Goal: Task Accomplishment & Management: Use online tool/utility

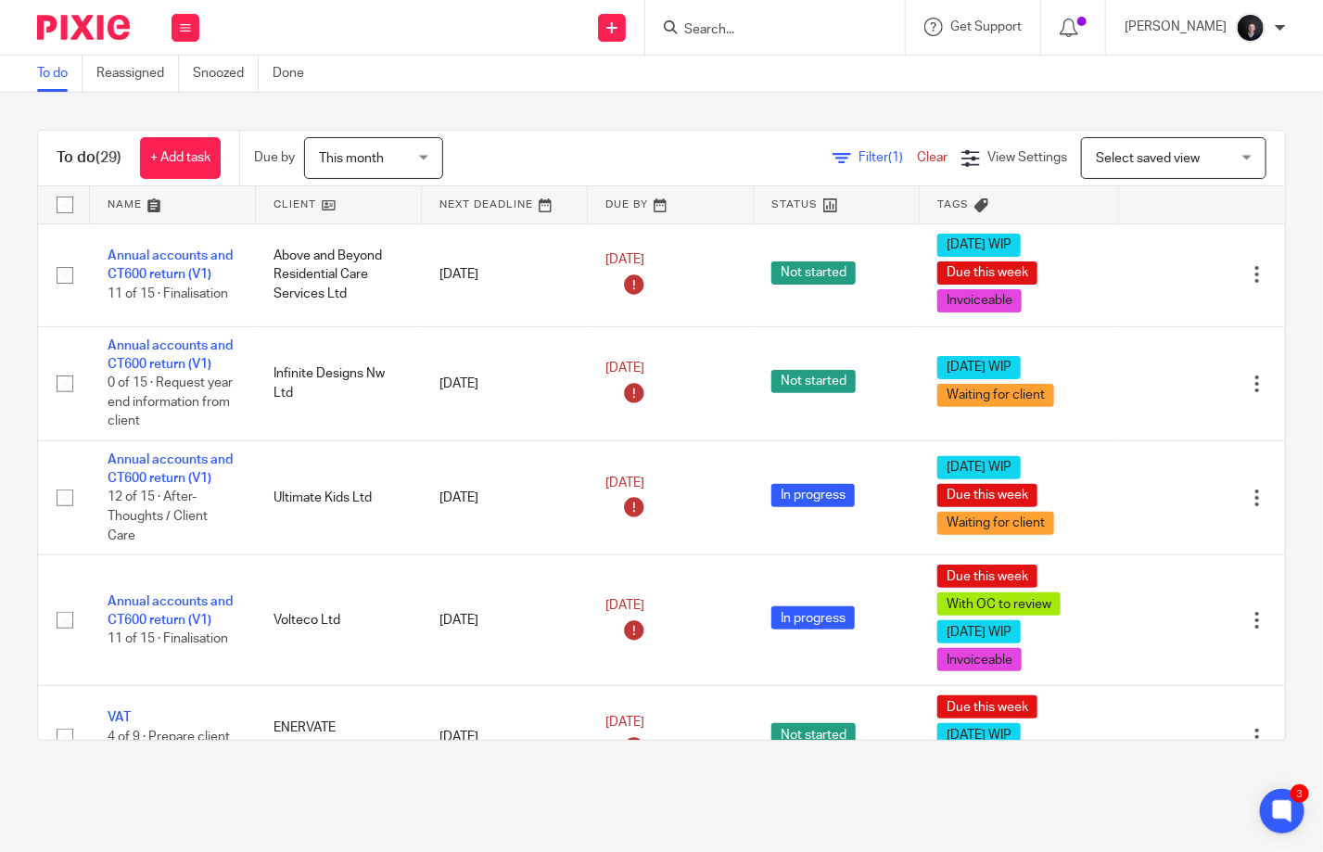
click at [803, 35] on input "Search" at bounding box center [765, 30] width 167 height 17
type input "s"
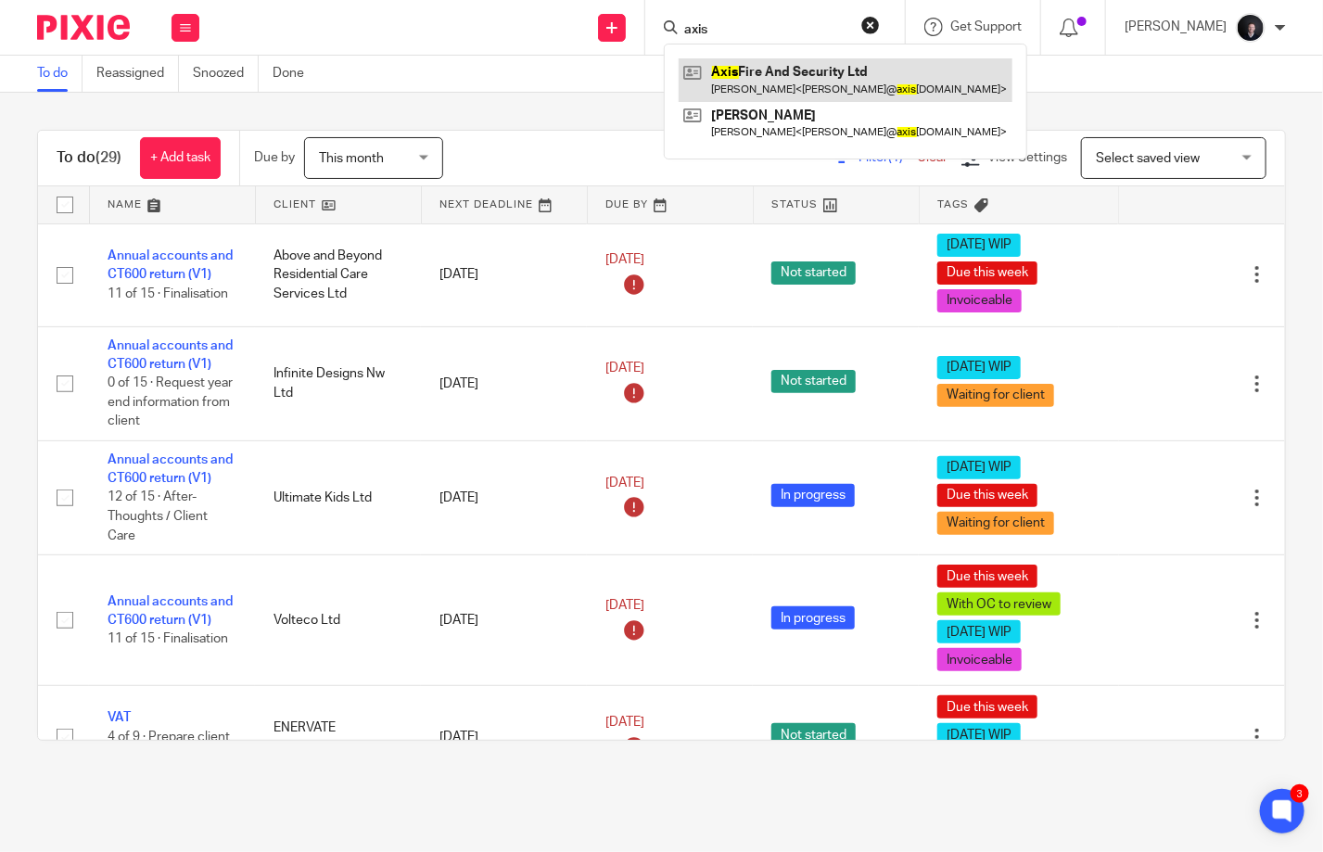
type input "axis"
click at [786, 87] on link at bounding box center [846, 79] width 334 height 43
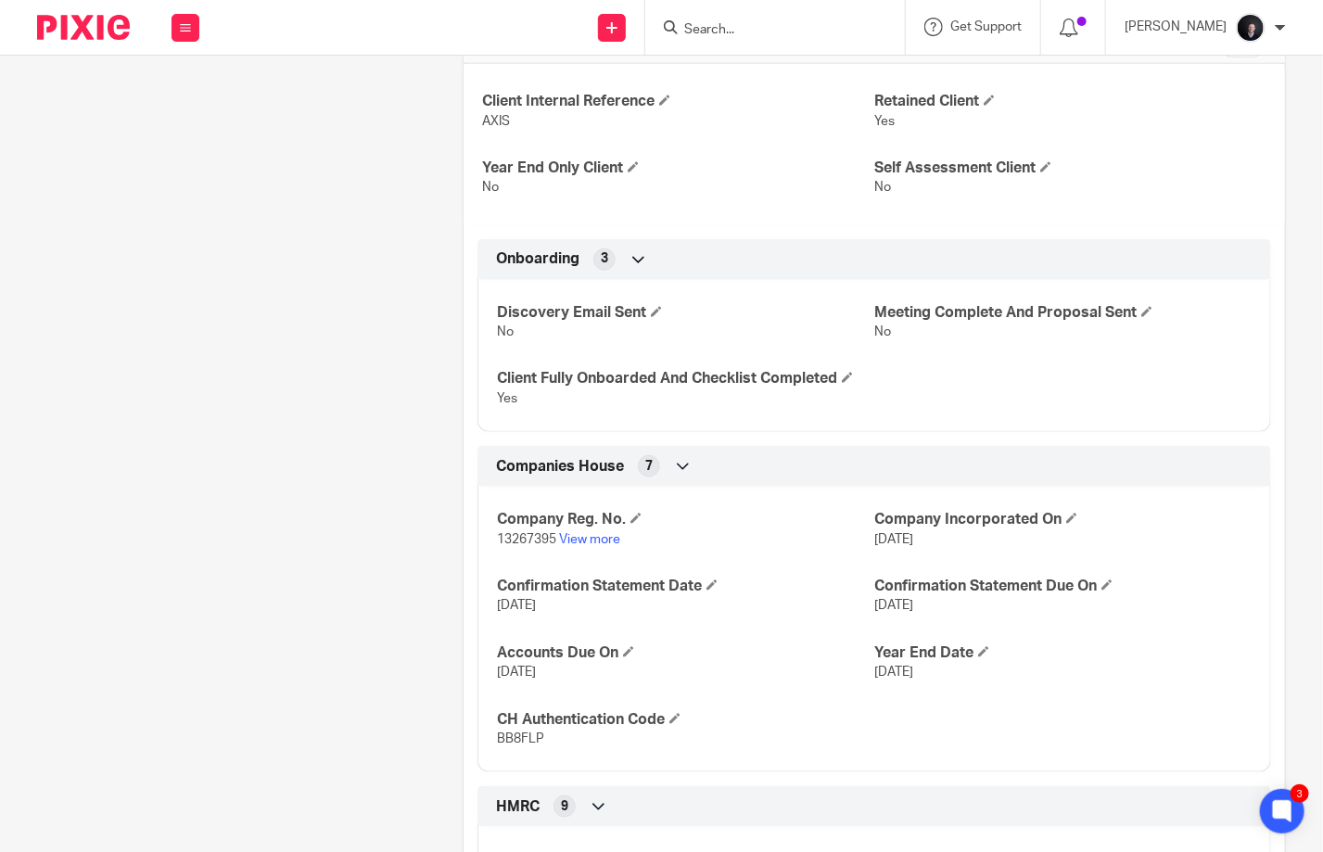
scroll to position [1020, 0]
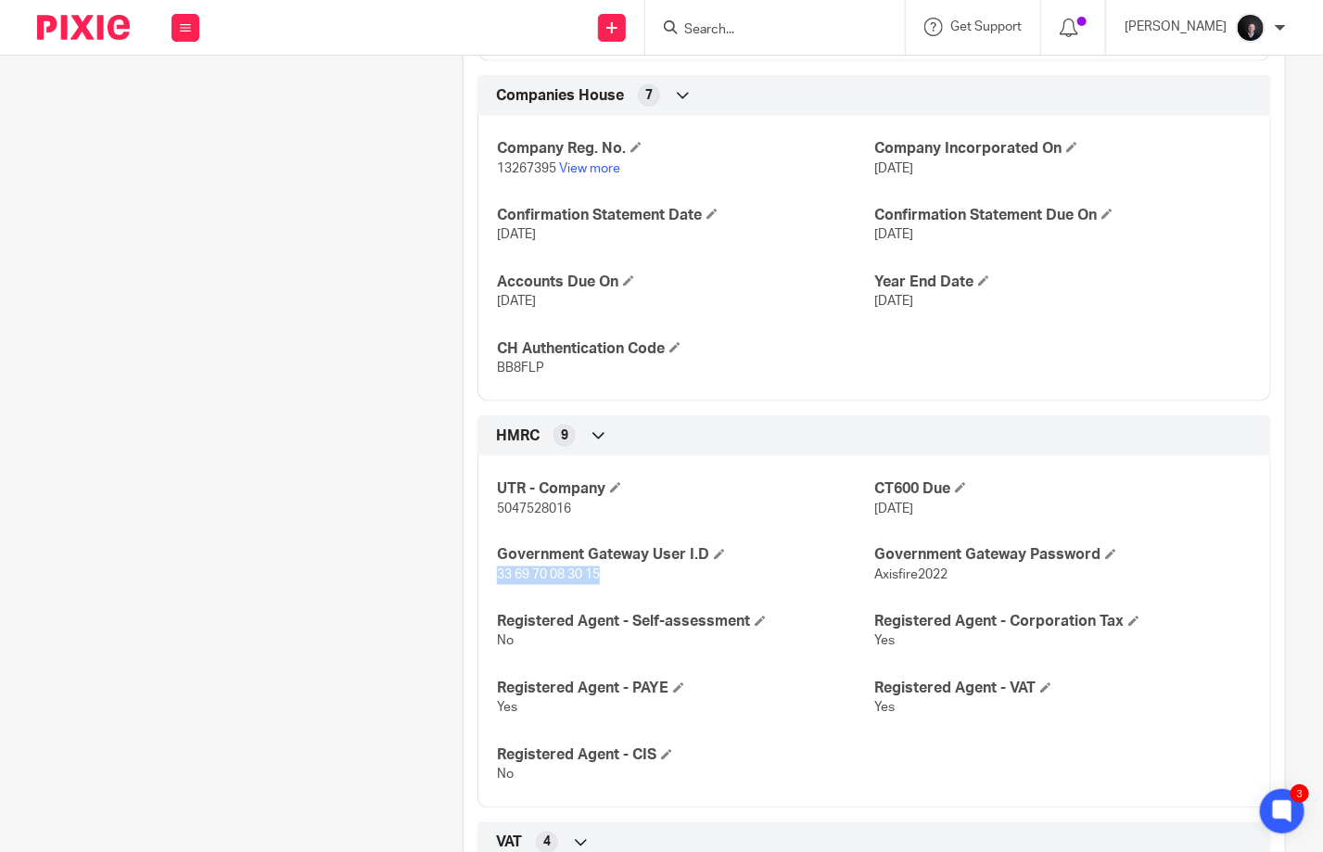
drag, startPoint x: 601, startPoint y: 590, endPoint x: 493, endPoint y: 597, distance: 107.8
click at [497, 585] on p "33 69 70 08 30 15" at bounding box center [685, 576] width 377 height 19
copy span "33 69 70 08 30 15"
drag, startPoint x: 940, startPoint y: 591, endPoint x: 865, endPoint y: 590, distance: 75.1
click at [874, 585] on p "Axisfire2022" at bounding box center [1062, 576] width 377 height 19
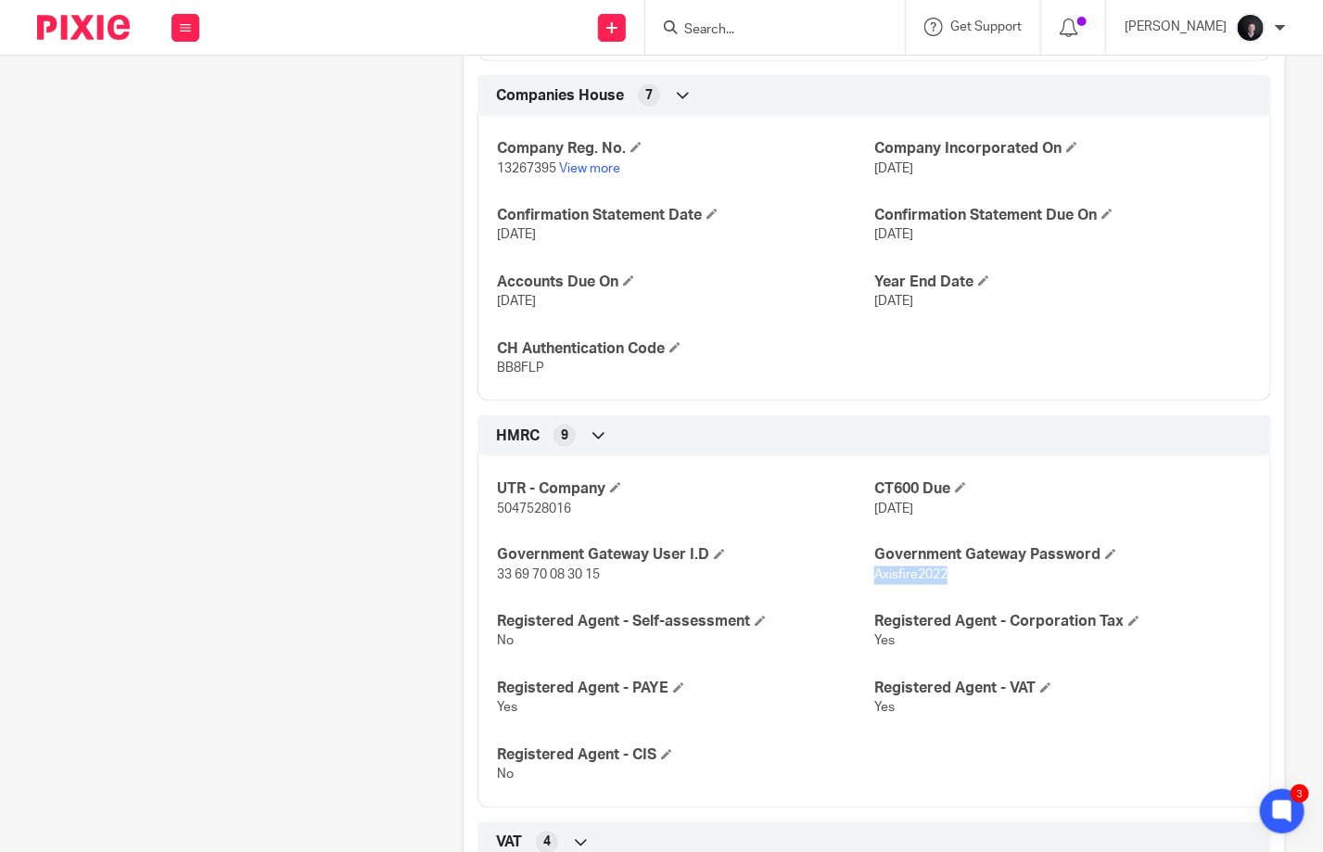
copy span "Axisfire2022"
click at [771, 25] on input "Search" at bounding box center [765, 30] width 167 height 17
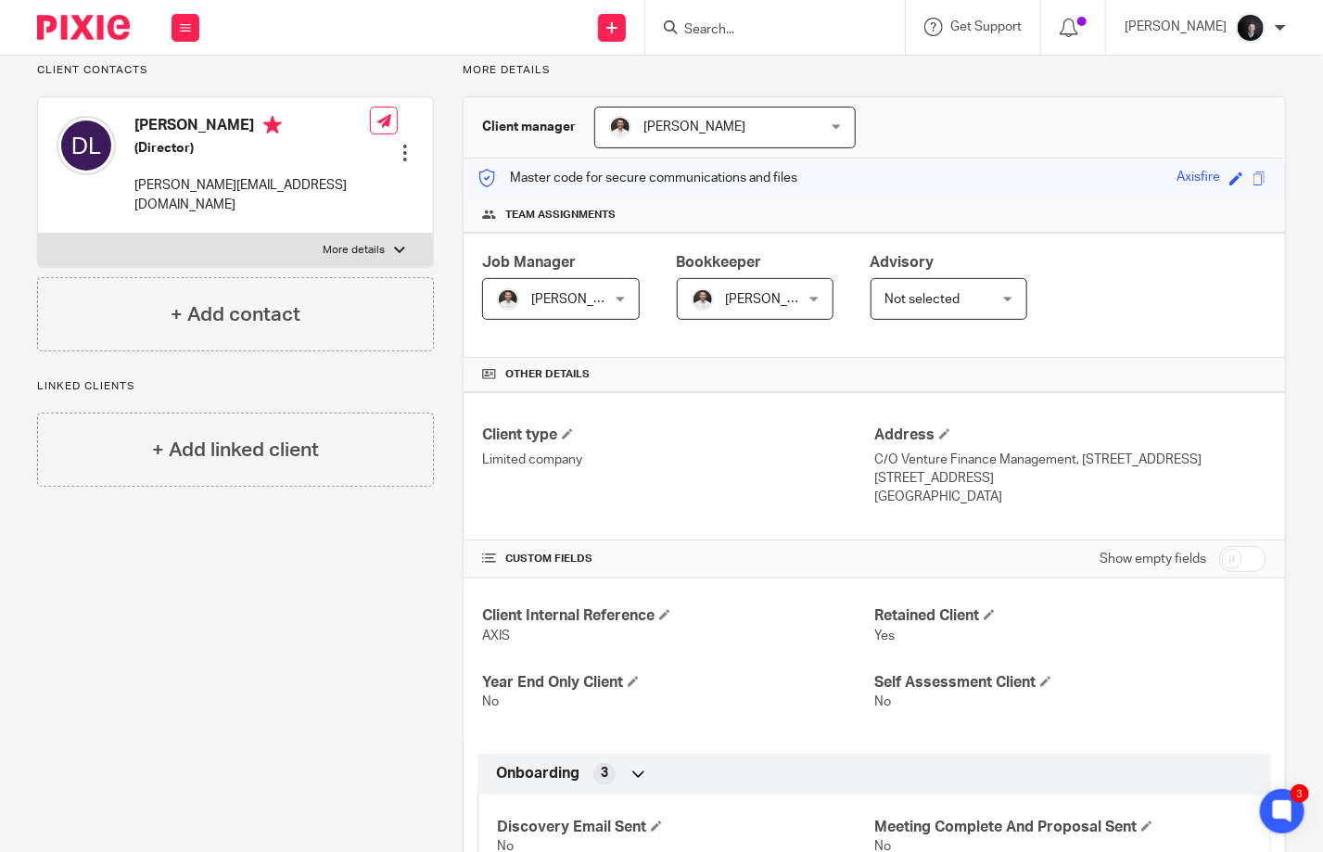
scroll to position [0, 0]
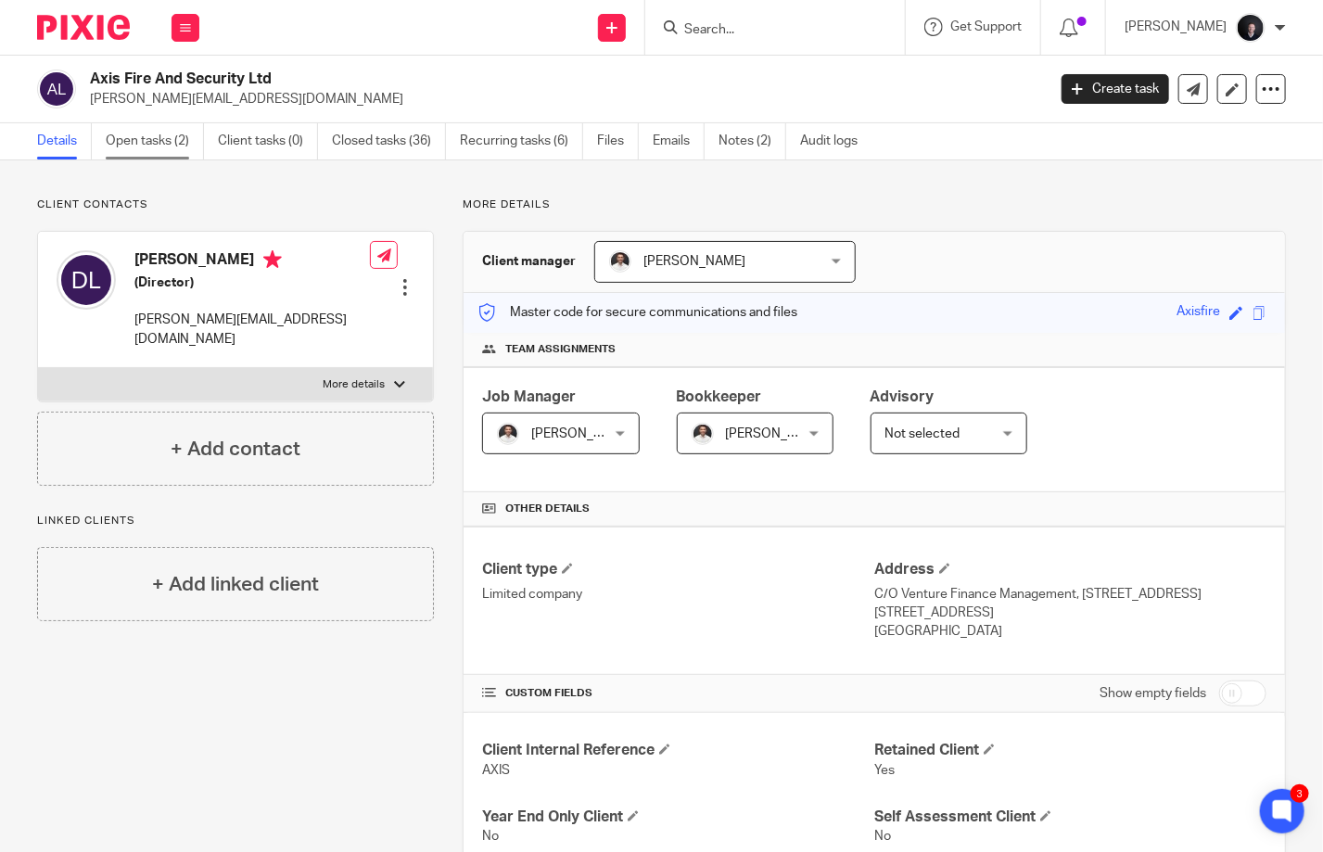
click at [150, 141] on link "Open tasks (2)" at bounding box center [155, 141] width 98 height 36
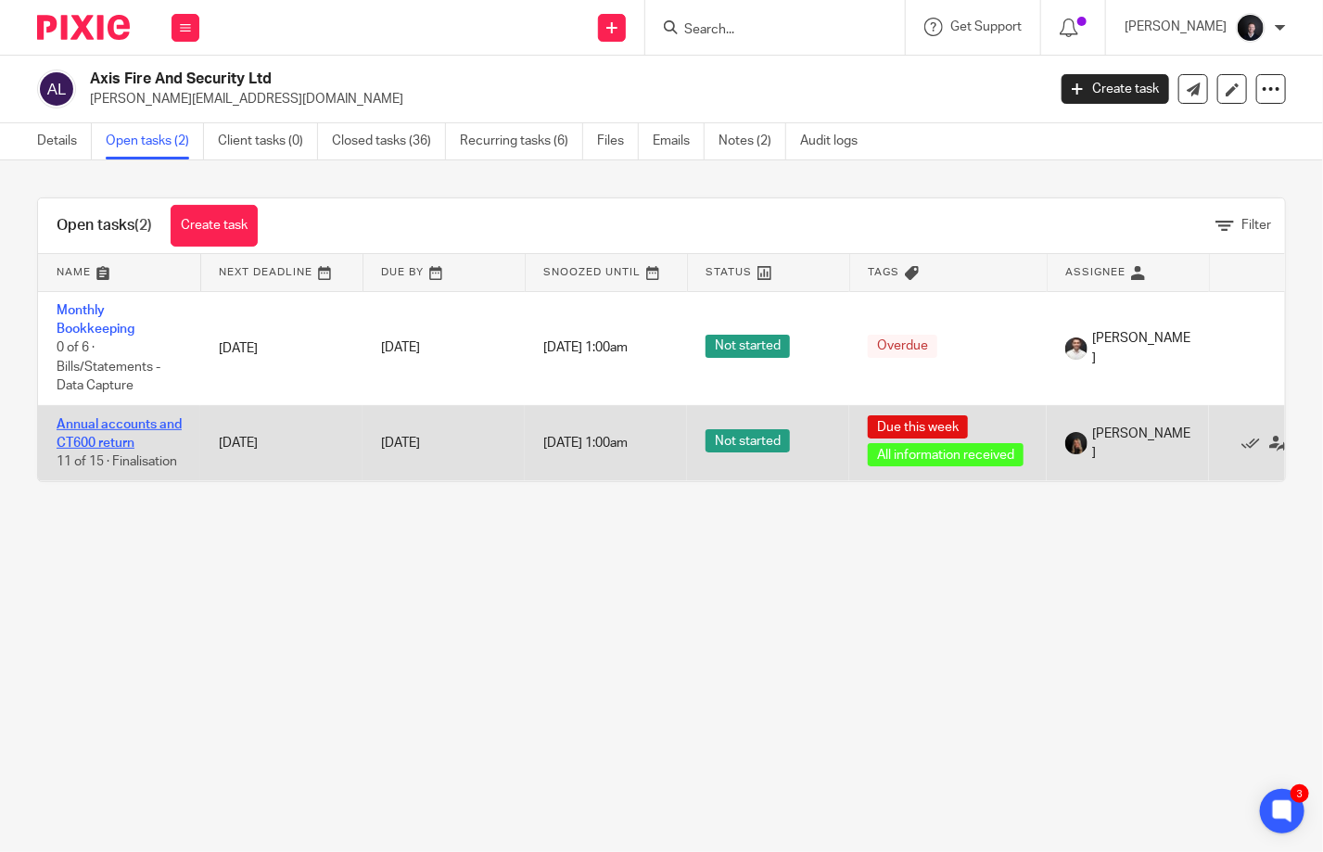
click at [108, 441] on link "Annual accounts and CT600 return" at bounding box center [119, 434] width 125 height 32
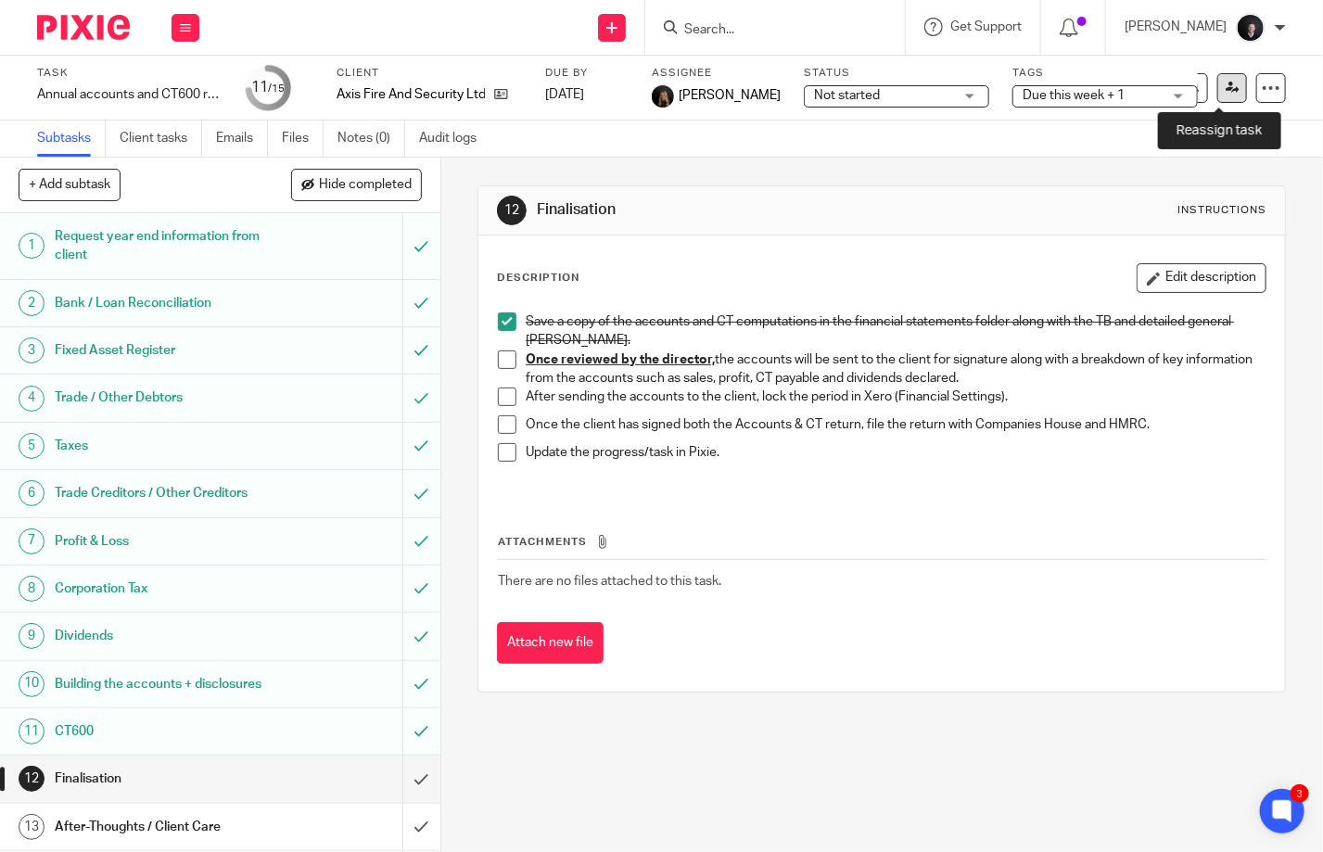
click at [1226, 83] on icon at bounding box center [1233, 88] width 14 height 14
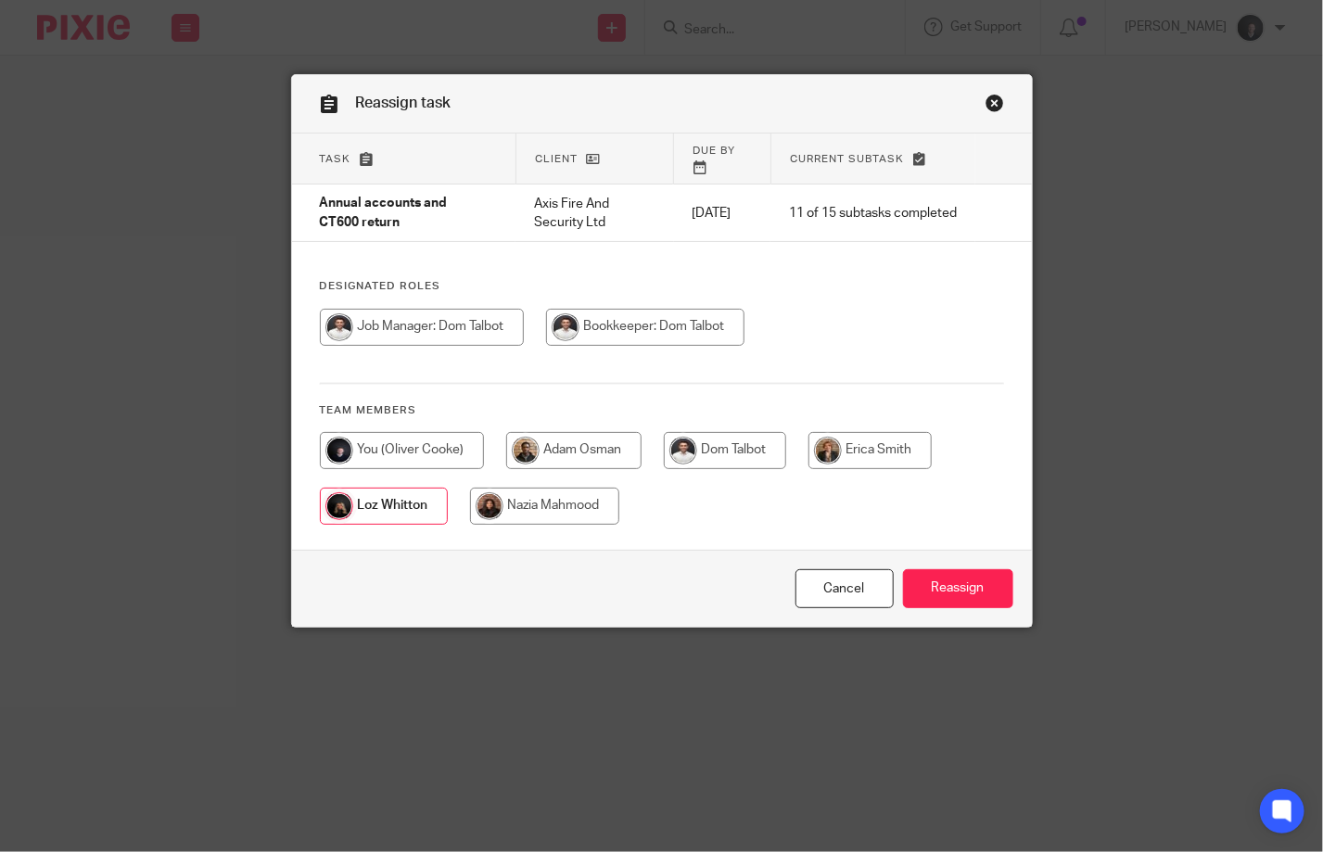
click at [987, 102] on link "Close this dialog window" at bounding box center [995, 106] width 19 height 25
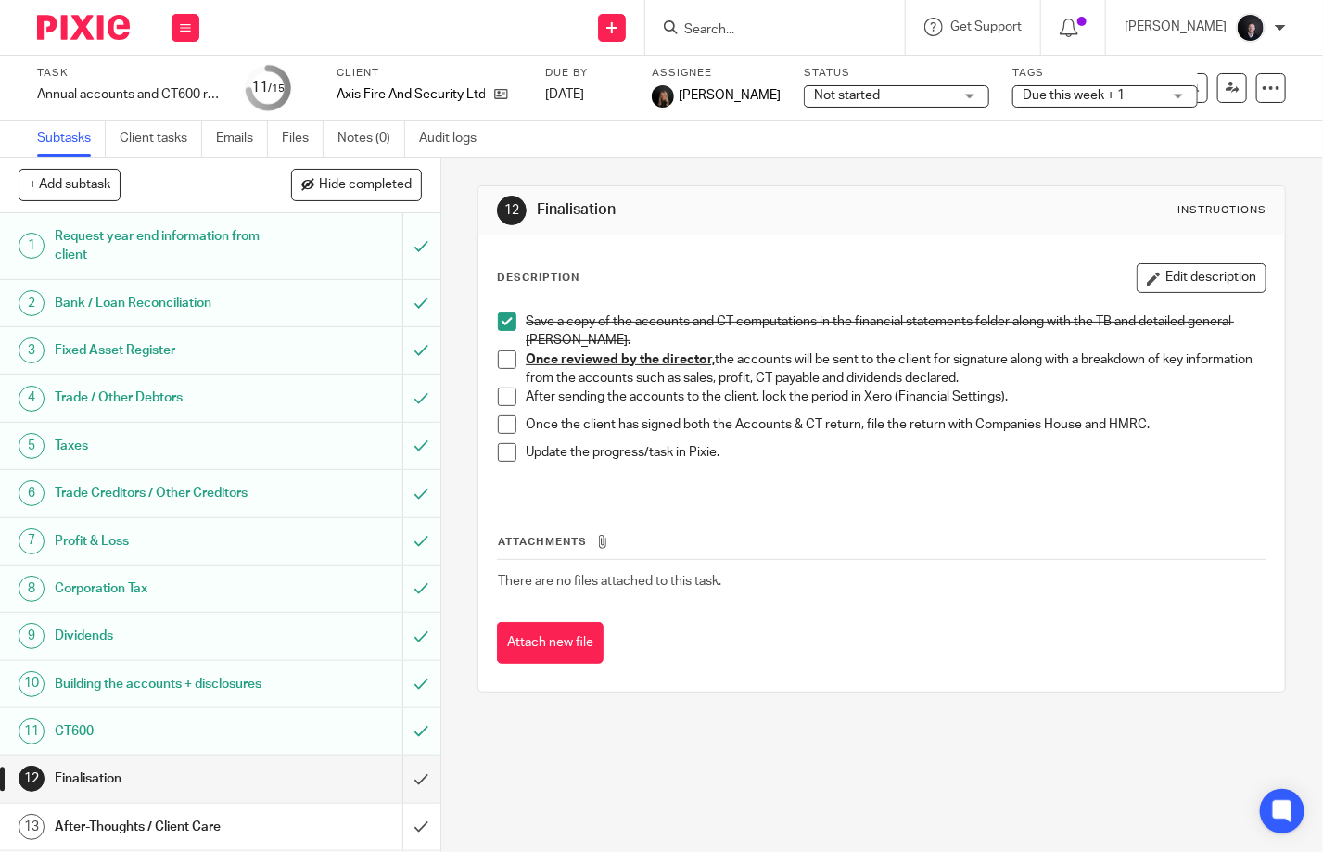
click at [1059, 93] on span "Due this week + 1" at bounding box center [1074, 95] width 102 height 13
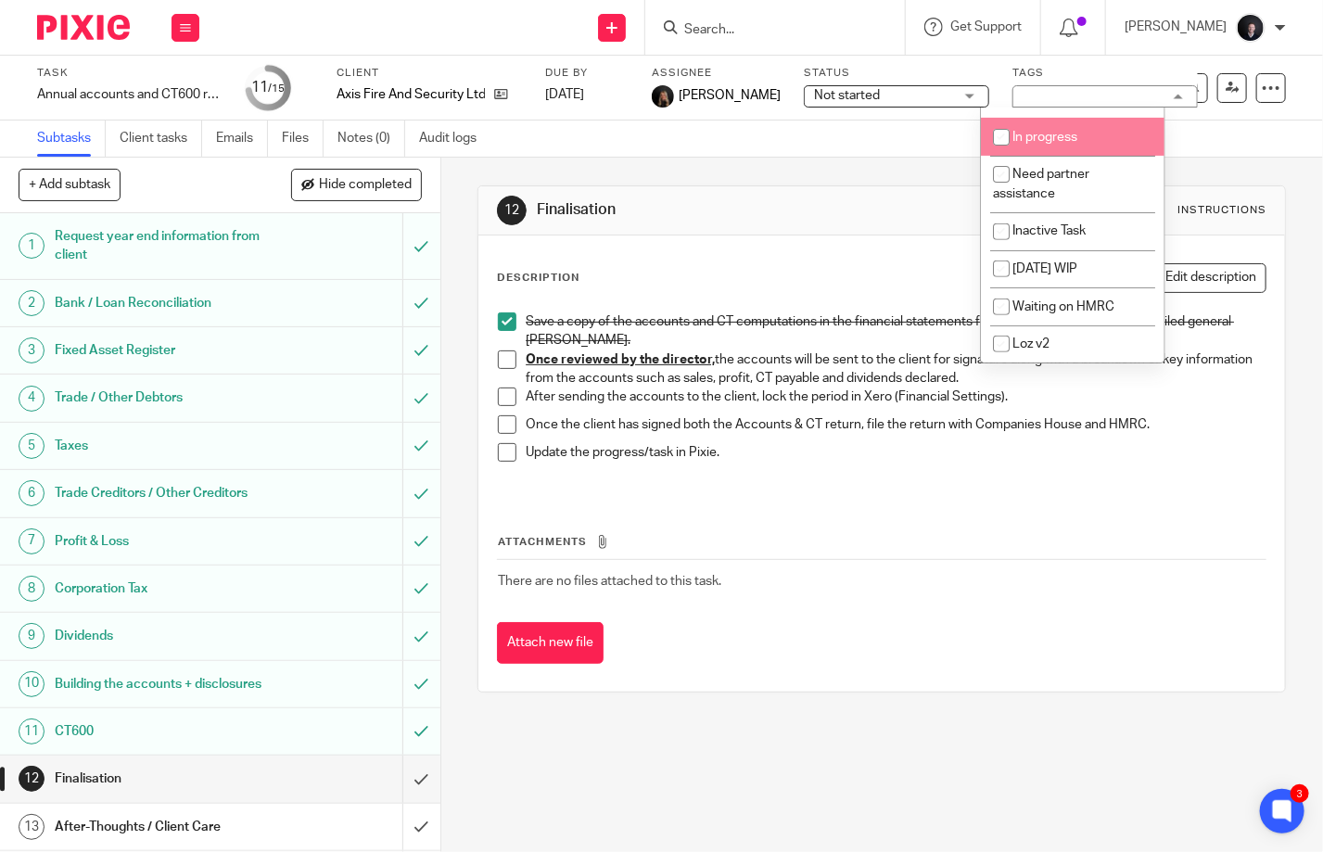
scroll to position [312, 0]
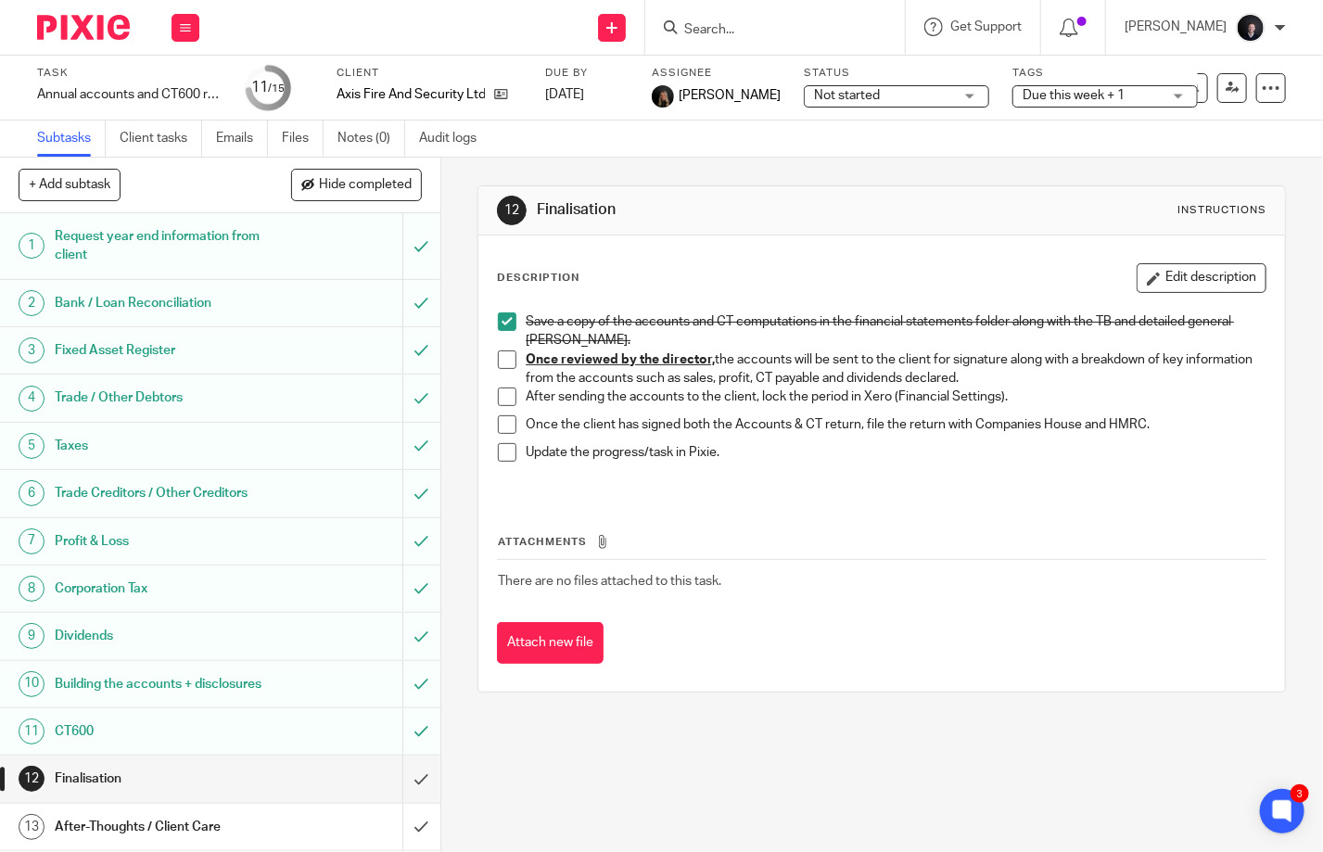
click at [882, 174] on div "12 Finalisation Instructions Description Edit description Save a copy of the ac…" at bounding box center [882, 439] width 809 height 563
click at [79, 32] on img at bounding box center [83, 27] width 93 height 25
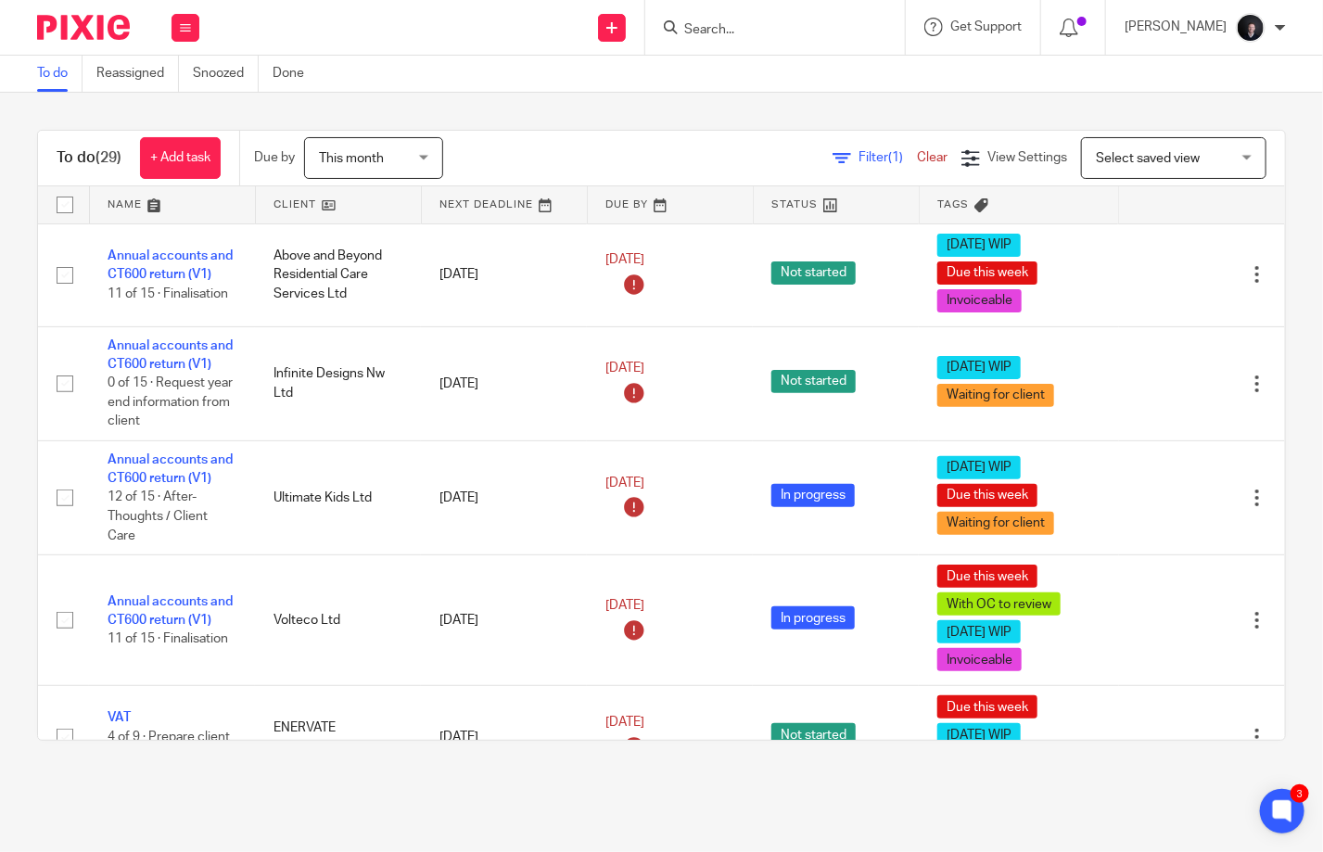
click at [135, 199] on link at bounding box center [172, 204] width 165 height 37
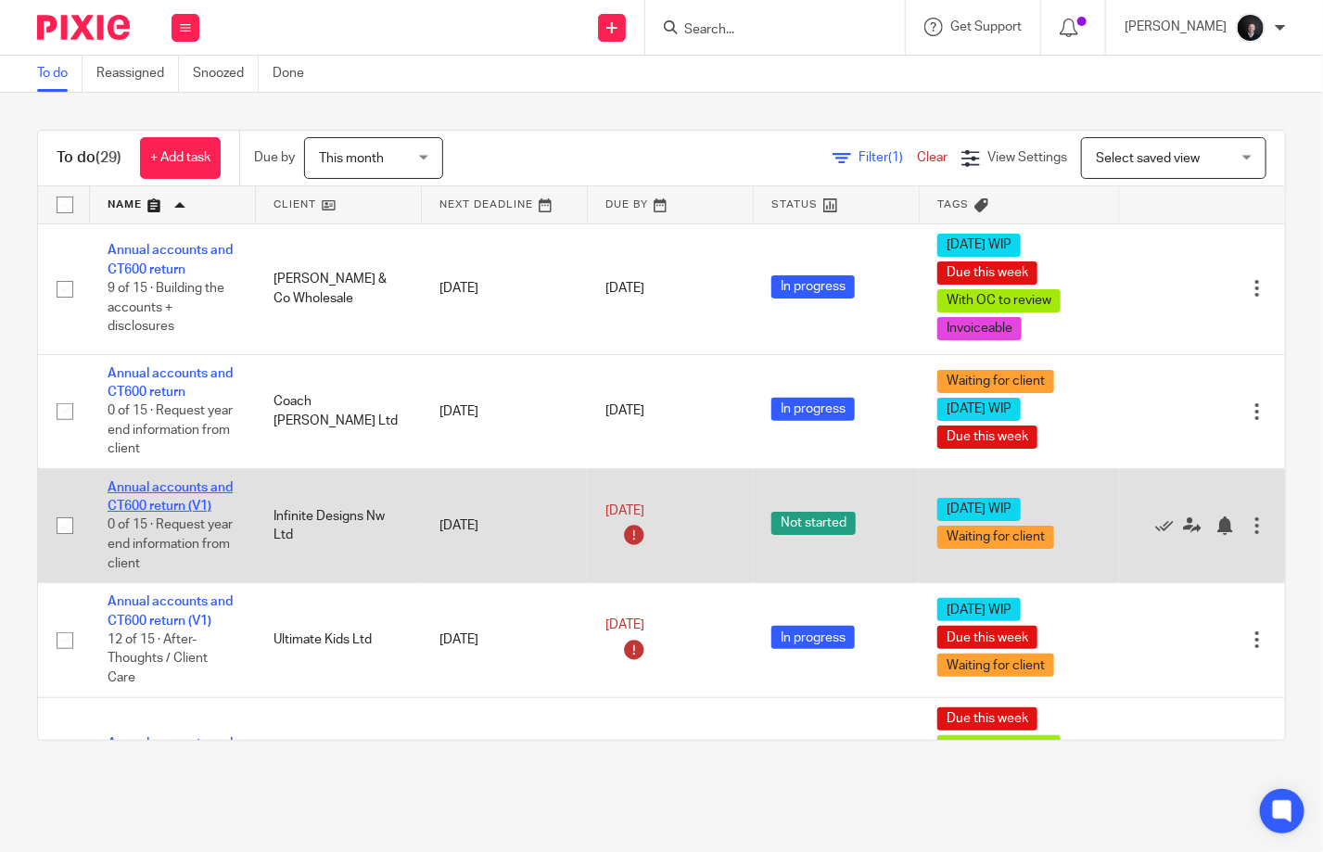
scroll to position [93, 0]
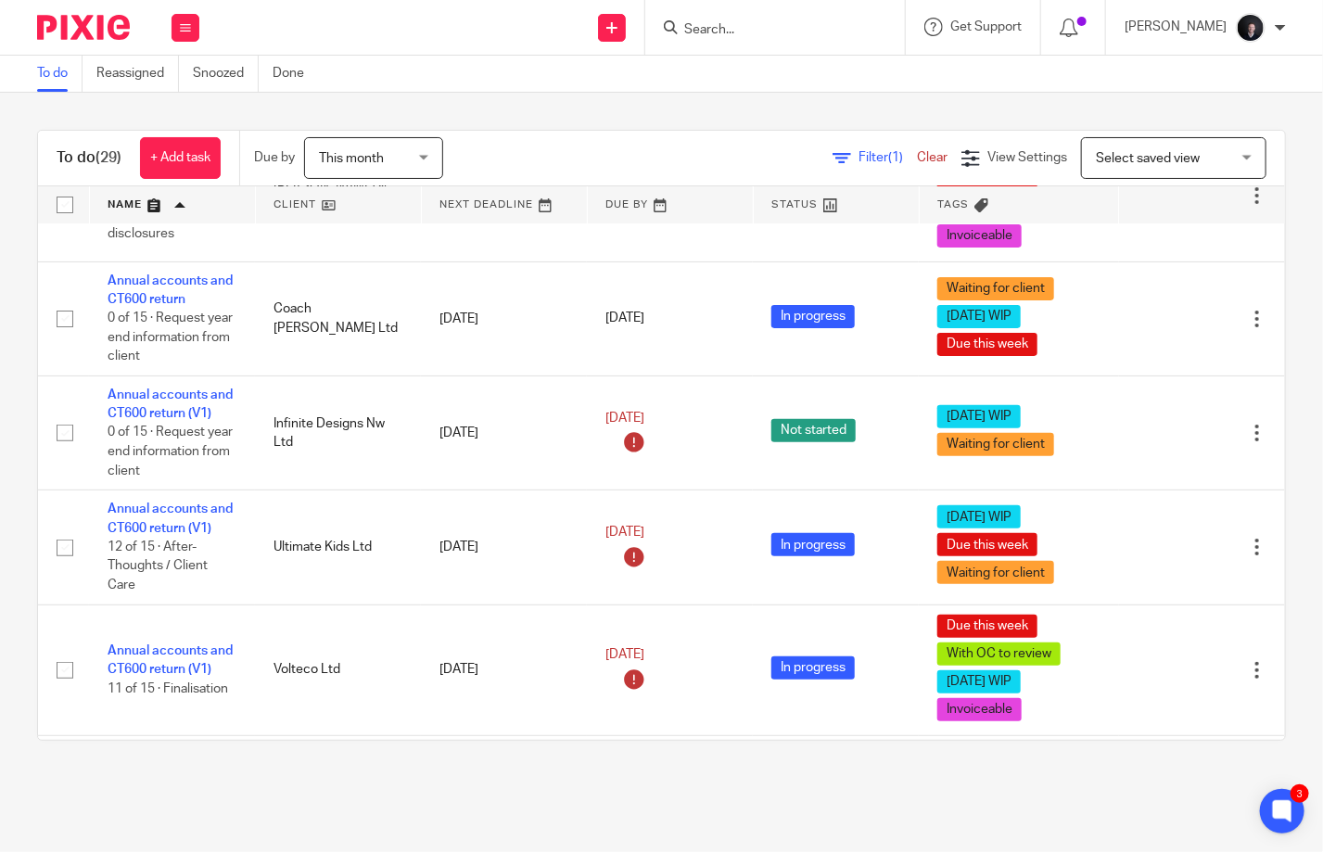
click at [91, 27] on img at bounding box center [83, 27] width 93 height 25
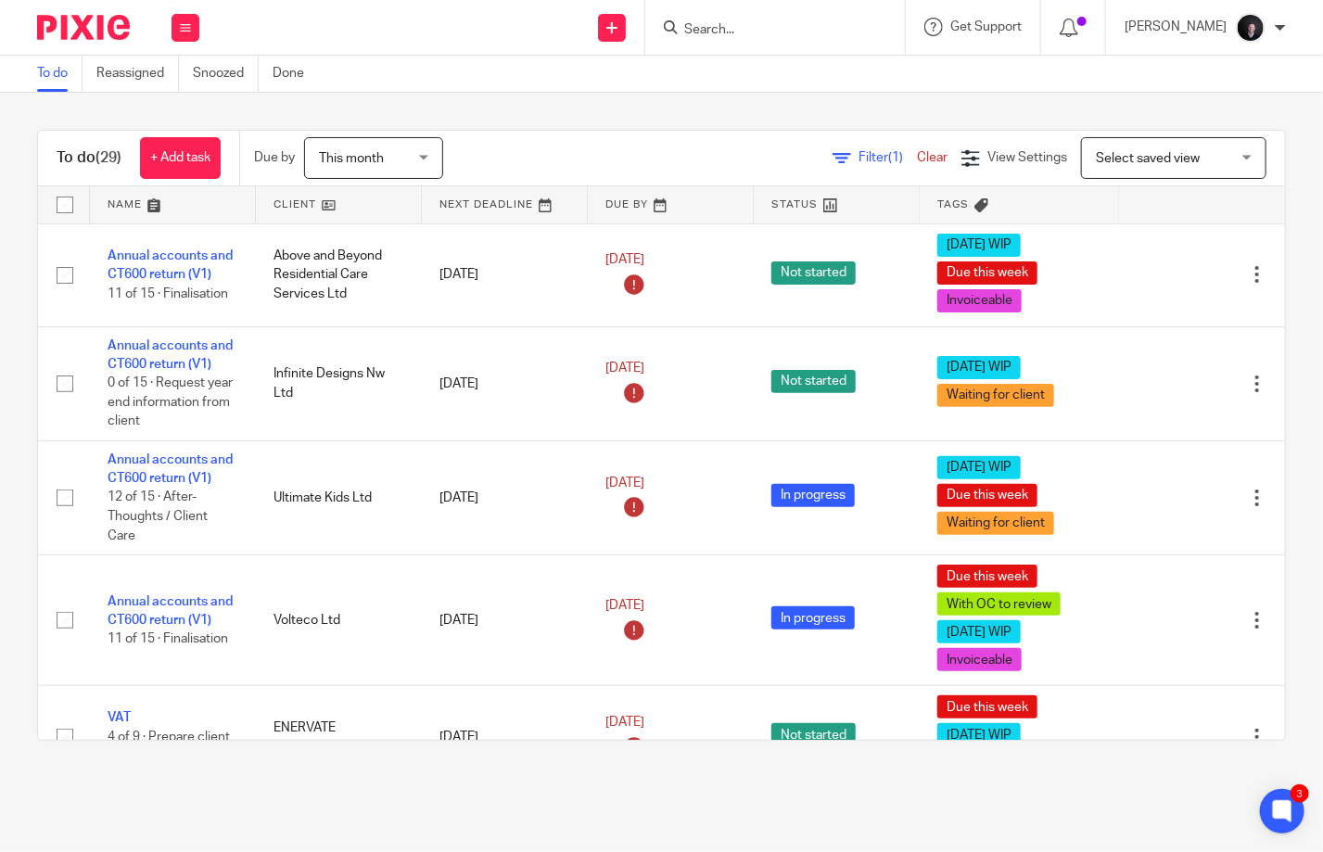
click at [87, 29] on img at bounding box center [83, 27] width 93 height 25
click at [188, 25] on icon at bounding box center [185, 27] width 11 height 11
click at [183, 226] on link "Settings" at bounding box center [184, 222] width 49 height 13
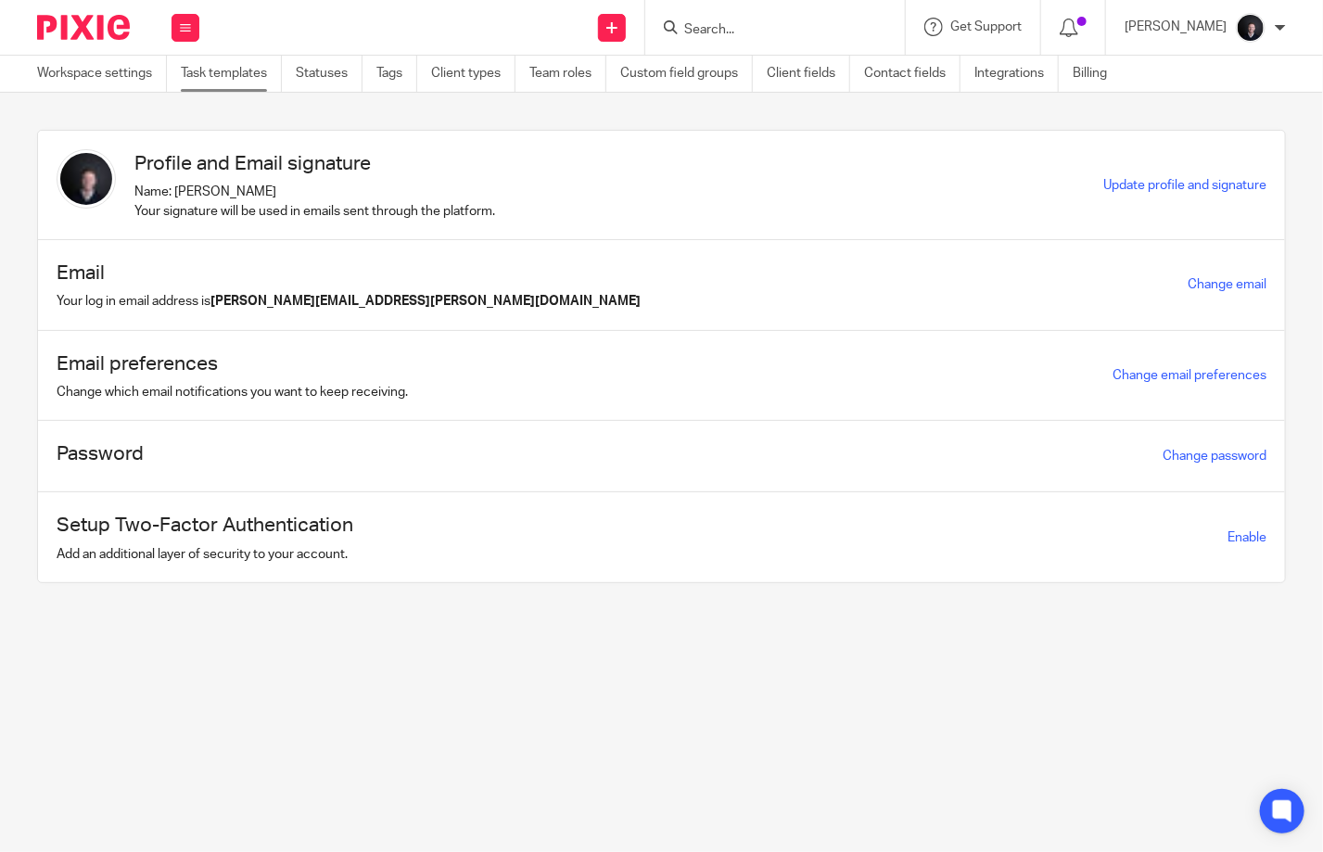
click at [232, 72] on link "Task templates" at bounding box center [231, 74] width 101 height 36
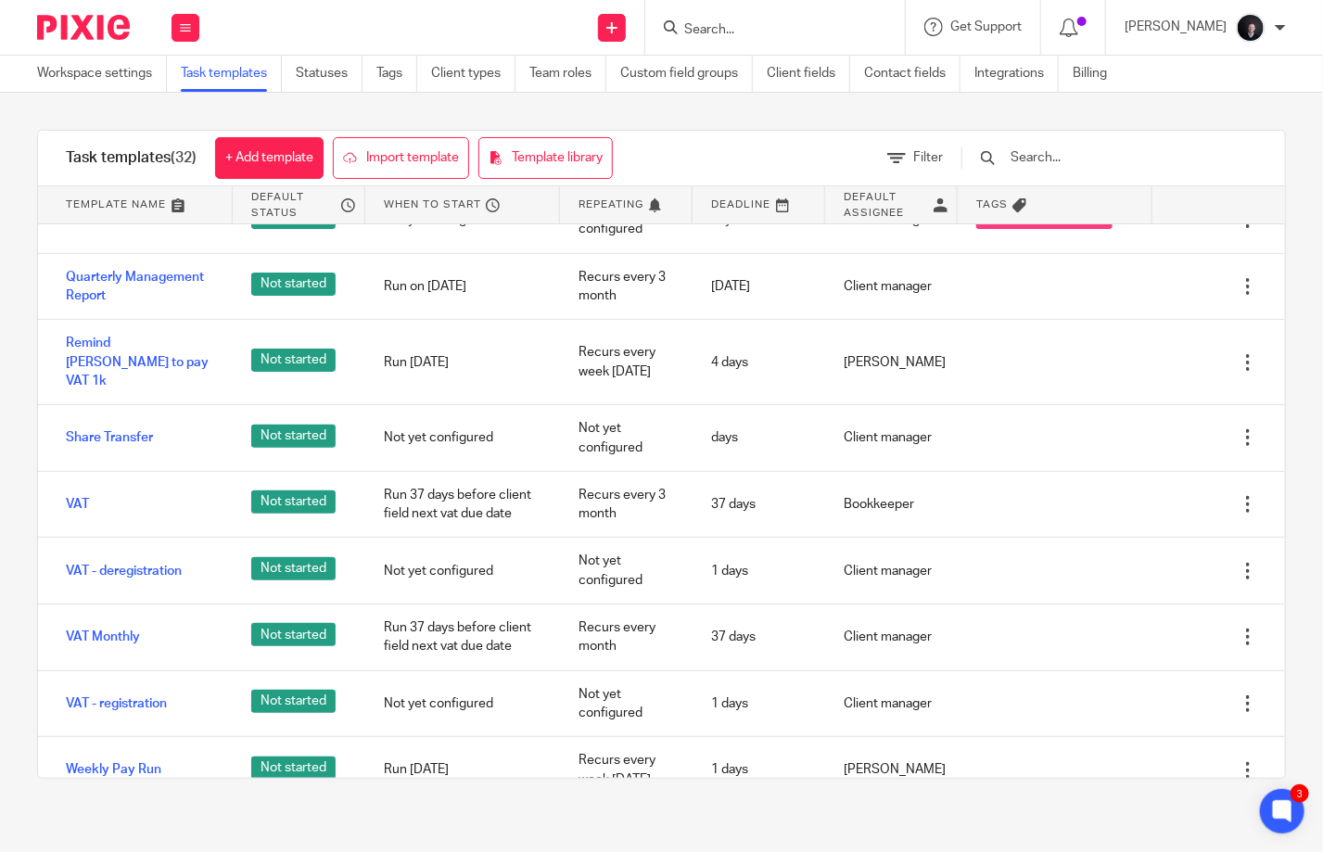
scroll to position [1615, 0]
